Goal: Task Accomplishment & Management: Use online tool/utility

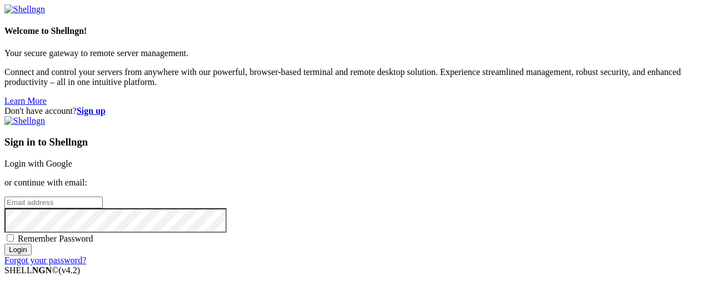
type input "[EMAIL_ADDRESS][DOMAIN_NAME]"
click at [32, 256] on input "Login" at bounding box center [17, 250] width 27 height 12
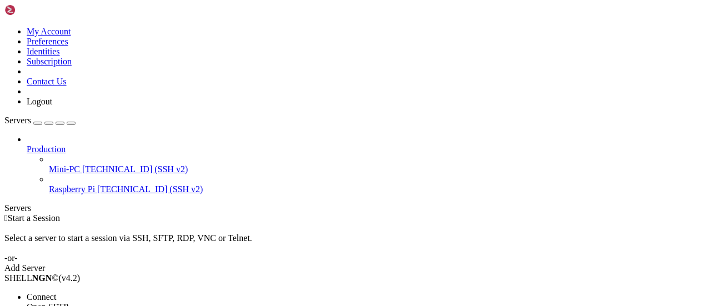
click at [125, 292] on li "Connect" at bounding box center [77, 297] width 101 height 10
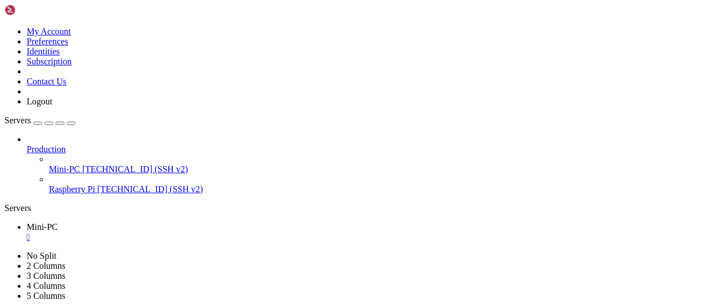
click at [4, 27] on icon at bounding box center [4, 27] width 0 height 0
click at [71, 123] on icon "button" at bounding box center [71, 123] width 0 height 0
